Goal: Information Seeking & Learning: Find specific fact

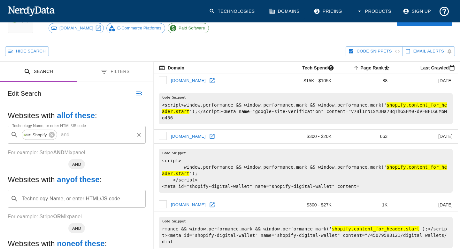
scroll to position [37, 0]
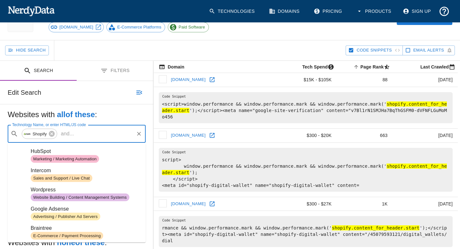
click at [82, 137] on input "Technology Name, or enter HTML/JS code" at bounding box center [104, 134] width 57 height 12
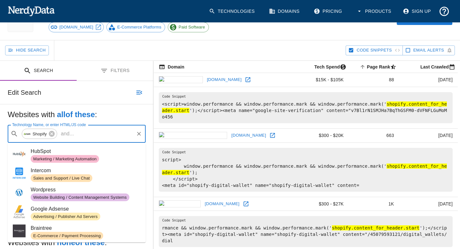
paste input "[DOMAIN_NAME]"
type input "[DOMAIN_NAME]"
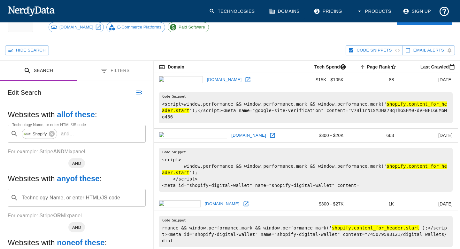
click at [113, 115] on h5 "Websites with all of these :" at bounding box center [77, 114] width 138 height 10
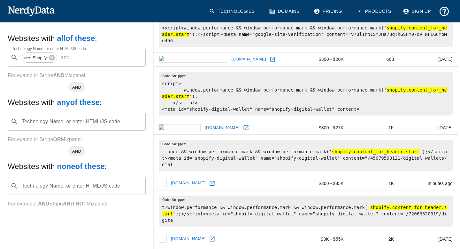
scroll to position [115, 0]
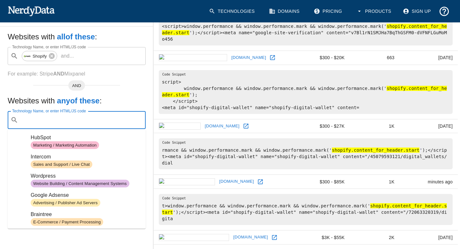
click at [106, 123] on input "Technology Name, or enter HTML/JS code" at bounding box center [82, 120] width 122 height 12
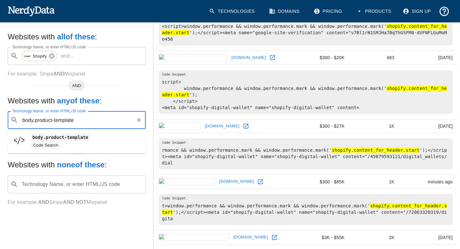
type input "body.product-template"
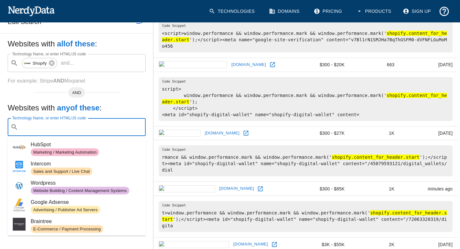
scroll to position [108, 0]
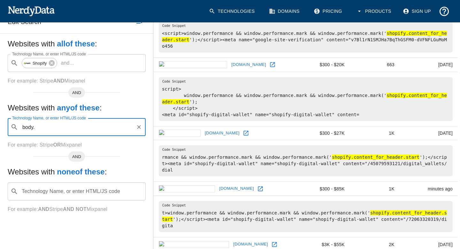
paste input "template-product"
type input "body.template-product"
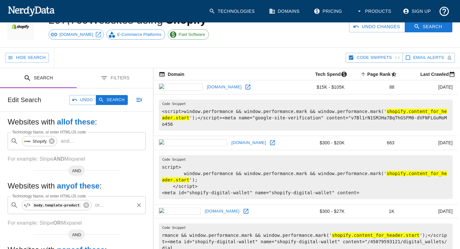
scroll to position [0, 0]
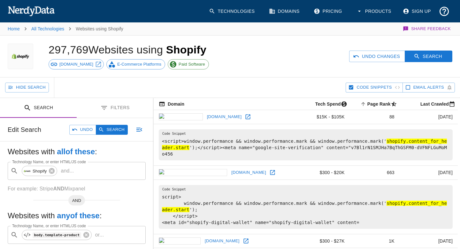
click at [115, 134] on div "Edit Search Undo Search" at bounding box center [76, 129] width 153 height 23
click at [118, 129] on button "Search" at bounding box center [112, 130] width 32 height 10
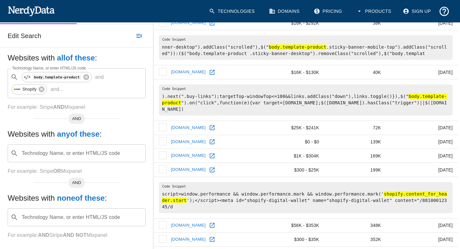
scroll to position [111, 0]
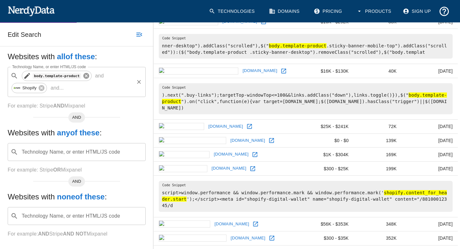
click at [86, 75] on icon at bounding box center [86, 76] width 6 height 6
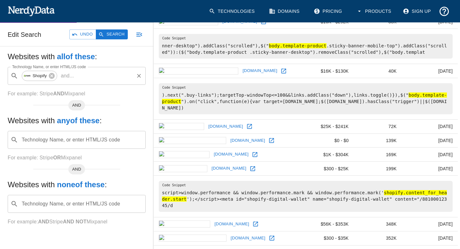
click at [68, 144] on input "Technology Name, or enter HTML/JS code" at bounding box center [82, 140] width 122 height 12
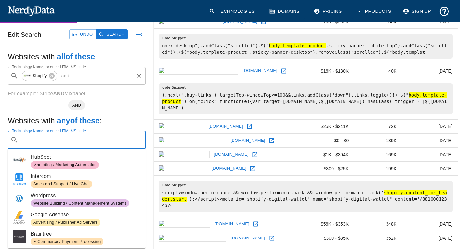
paste input "class="template-product"
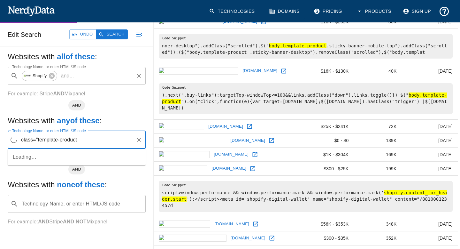
type input "class="template-product"
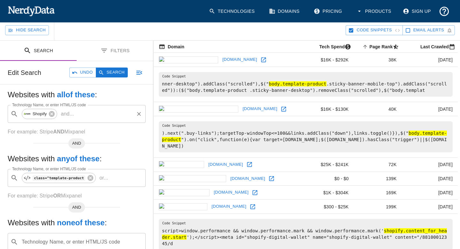
click at [115, 71] on button "Search" at bounding box center [112, 72] width 32 height 10
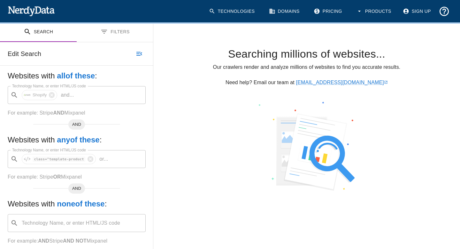
scroll to position [92, 0]
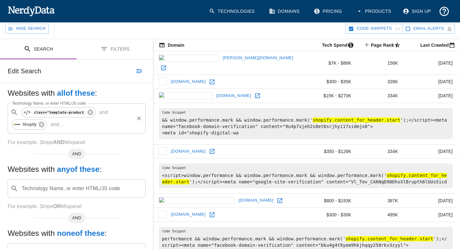
scroll to position [94, 0]
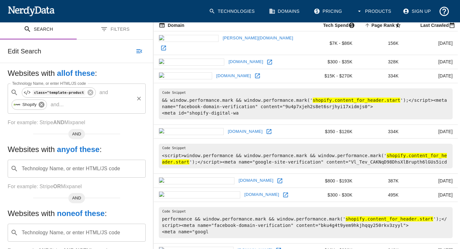
click at [40, 105] on icon at bounding box center [42, 105] width 6 height 6
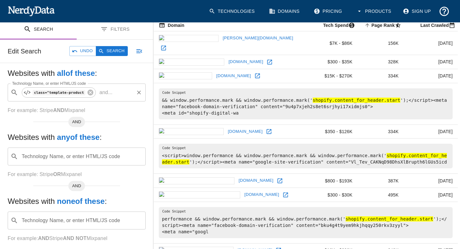
click at [117, 52] on button "Search" at bounding box center [112, 51] width 32 height 10
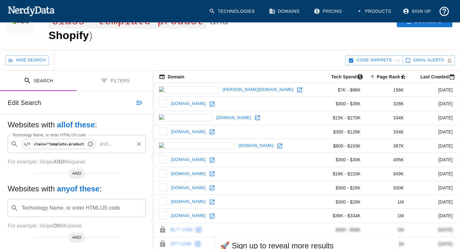
scroll to position [0, 0]
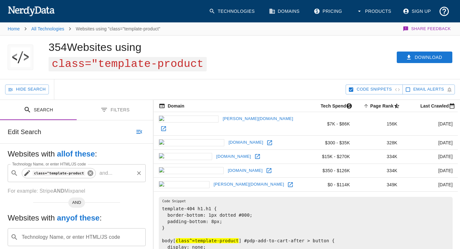
click at [92, 175] on icon at bounding box center [91, 173] width 6 height 6
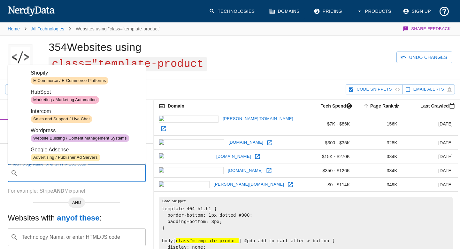
click at [92, 175] on input "Technology Name, or enter HTML/JS code" at bounding box center [82, 173] width 122 height 12
click at [59, 73] on span "Shopify" at bounding box center [86, 73] width 110 height 8
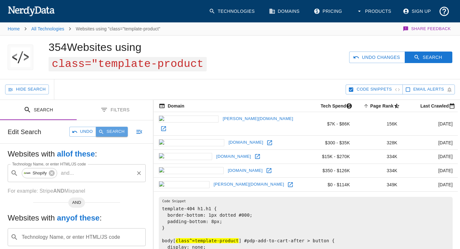
click at [115, 136] on button "Search" at bounding box center [112, 132] width 32 height 10
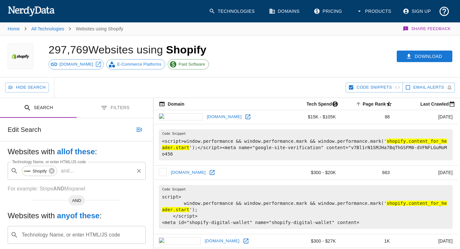
scroll to position [19, 0]
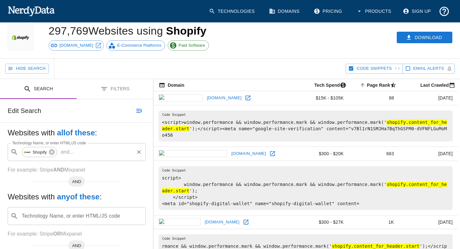
click at [395, 117] on pre "<script>window.performance && window.performance.mark && window.performance.mar…" at bounding box center [306, 125] width 294 height 31
click at [389, 120] on hl "shopify.content_for_header.start" at bounding box center [304, 126] width 285 height 12
click at [387, 121] on hl "shopify.content_for_header.start" at bounding box center [304, 126] width 285 height 12
drag, startPoint x: 388, startPoint y: 121, endPoint x: 190, endPoint y: 130, distance: 198.1
click at [190, 130] on pre "<script>window.performance && window.performance.mark && window.performance.mar…" at bounding box center [306, 125] width 294 height 31
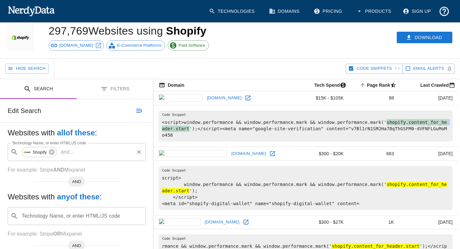
copy hl "shopify.content_for_header.start"
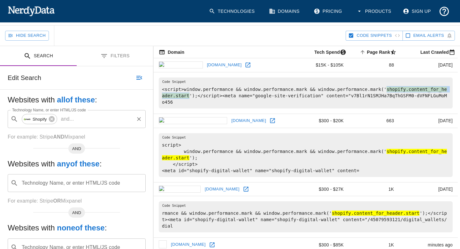
scroll to position [49, 0]
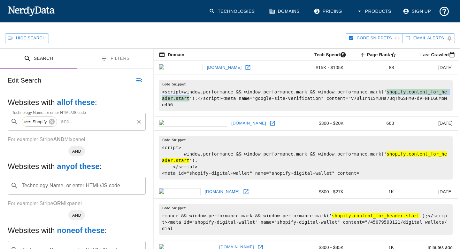
click at [51, 189] on div "Technology Name, or enter HTML/JS code ​ Technology Name, or enter HTML/JS code" at bounding box center [77, 185] width 138 height 18
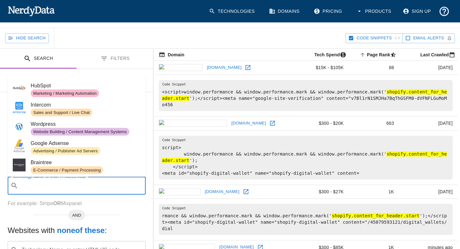
paste input ""ShopifyAnalytics.meta" "pageType\":\"product\"" depth:all site:.myshopify"
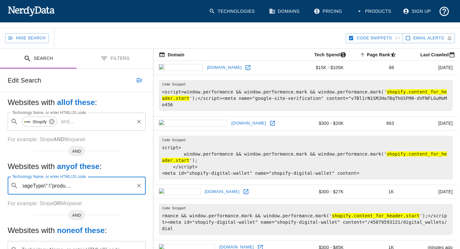
scroll to position [0, 58]
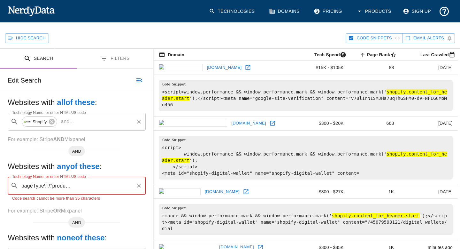
drag, startPoint x: 79, startPoint y: 187, endPoint x: 164, endPoint y: 195, distance: 85.1
drag, startPoint x: 78, startPoint y: 185, endPoint x: 0, endPoint y: 180, distance: 78.2
click at [0, 180] on div "Websites with all of these : Technology Name, or enter HTML/JS code ​ Shopify a…" at bounding box center [76, 193] width 153 height 202
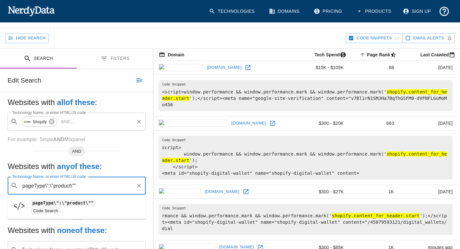
click at [79, 189] on input "pageType\":\"product\""" at bounding box center [77, 185] width 113 height 12
click at [48, 186] on input "pageType\":\"product\""" at bounding box center [77, 185] width 113 height 12
click at [47, 185] on input "pageType\":\"product\""" at bounding box center [77, 185] width 113 height 12
click at [49, 185] on input "pageType":\"product\""" at bounding box center [77, 185] width 113 height 12
click at [68, 185] on input "pageType":"product\""" at bounding box center [77, 185] width 113 height 12
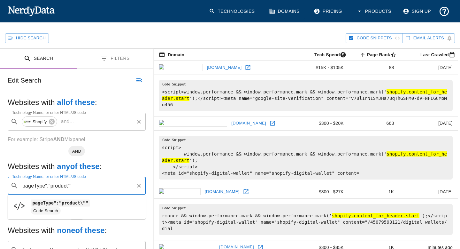
click at [84, 189] on input "pageType":"product""" at bounding box center [77, 185] width 113 height 12
type input "pageType":"product""
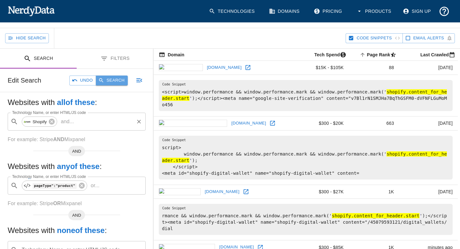
click at [118, 79] on button "Search" at bounding box center [112, 80] width 32 height 10
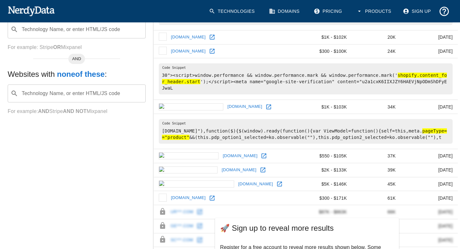
scroll to position [223, 0]
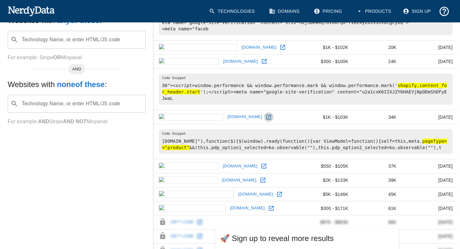
click at [266, 117] on icon at bounding box center [269, 117] width 6 height 6
click at [261, 167] on icon at bounding box center [264, 166] width 6 height 6
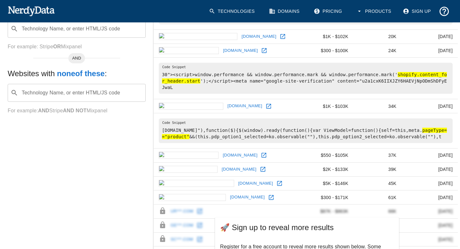
scroll to position [236, 0]
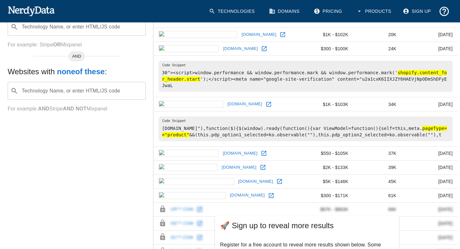
click at [277, 183] on icon at bounding box center [279, 181] width 5 height 5
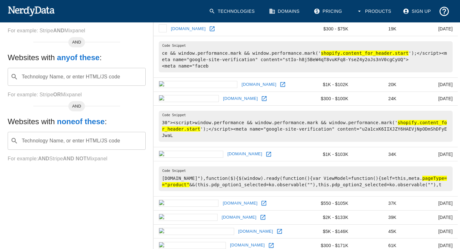
scroll to position [162, 0]
